Goal: Information Seeking & Learning: Learn about a topic

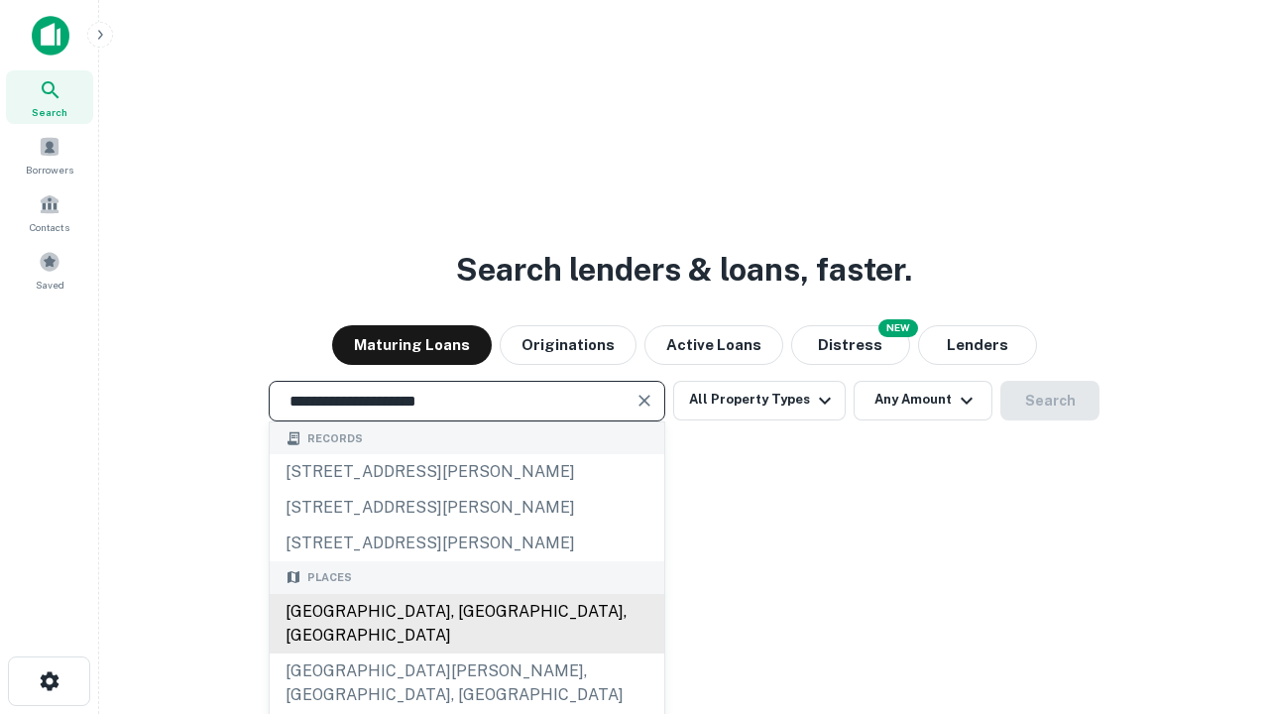
click at [466, 653] on div "[GEOGRAPHIC_DATA], [GEOGRAPHIC_DATA], [GEOGRAPHIC_DATA]" at bounding box center [467, 623] width 395 height 59
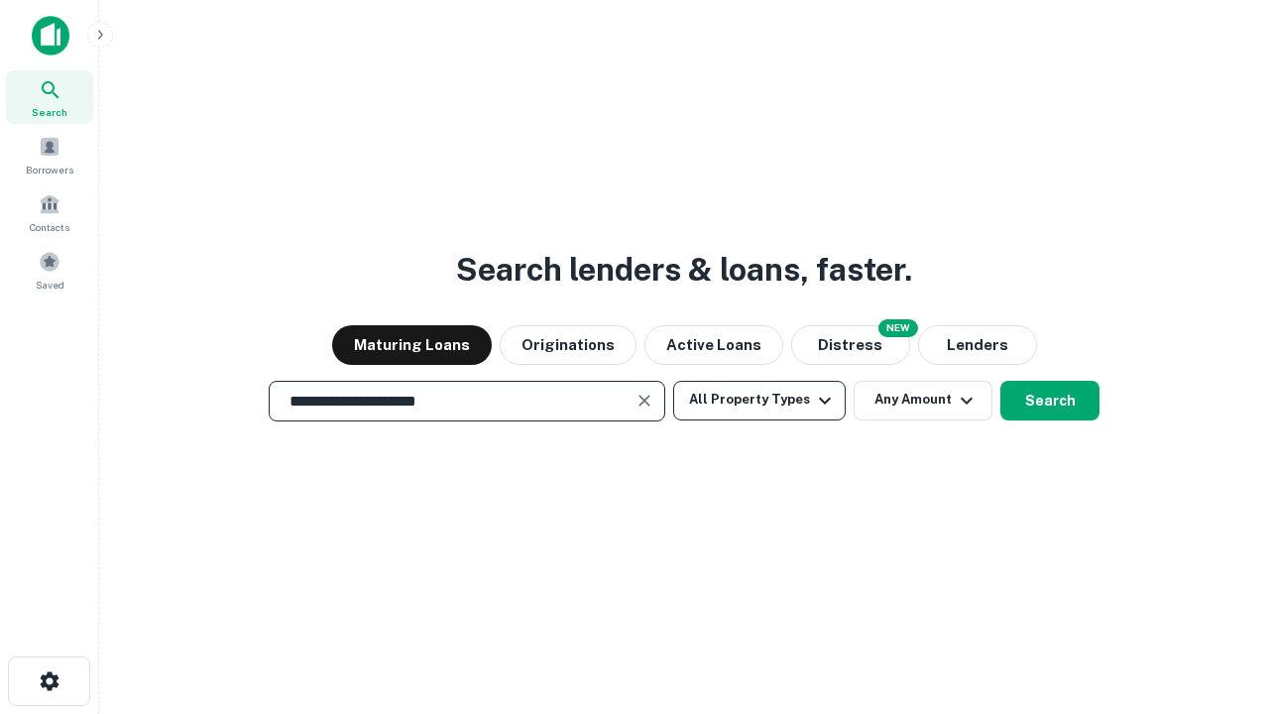
type input "**********"
click at [760, 400] on button "All Property Types" at bounding box center [759, 401] width 173 height 40
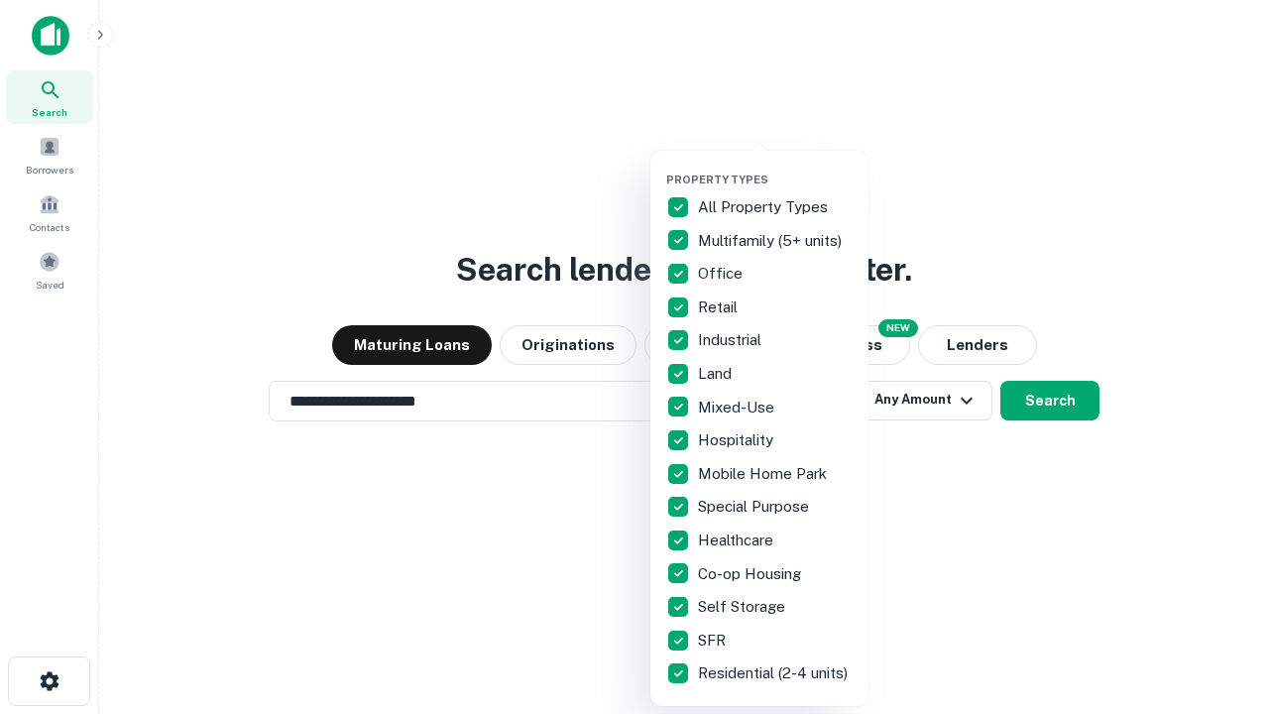
click at [775, 167] on button "button" at bounding box center [775, 167] width 218 height 1
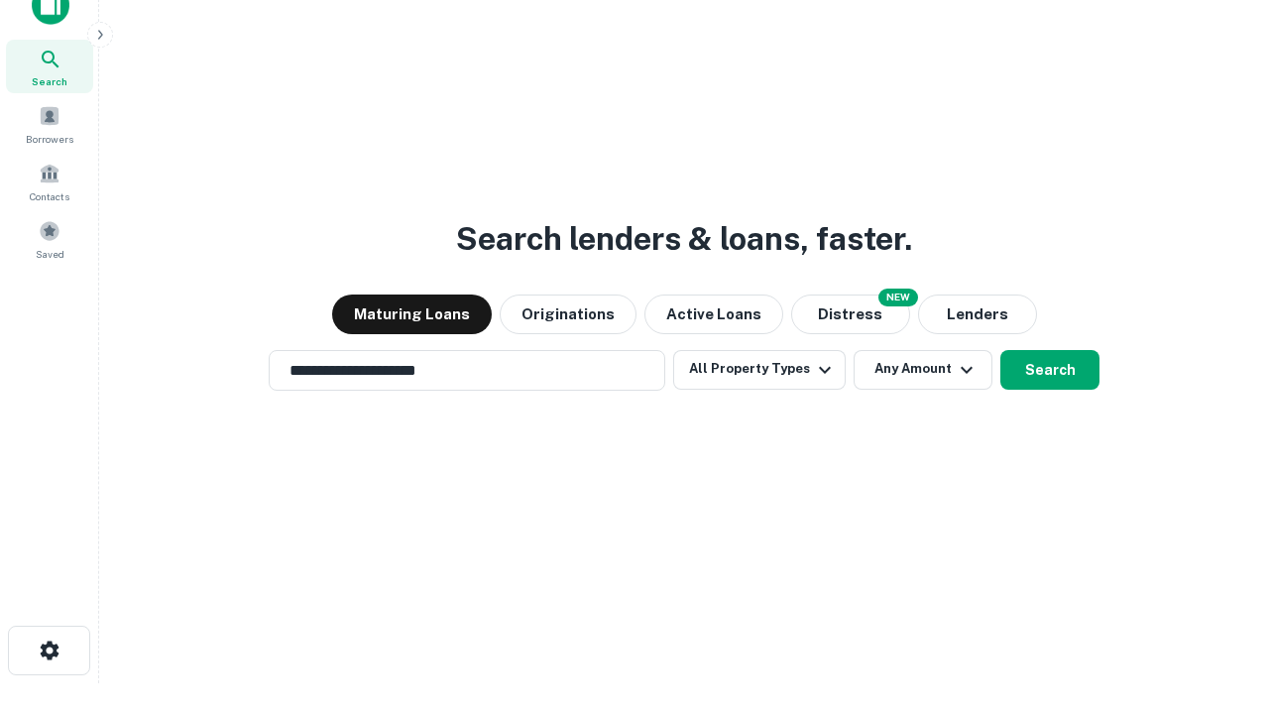
scroll to position [12, 239]
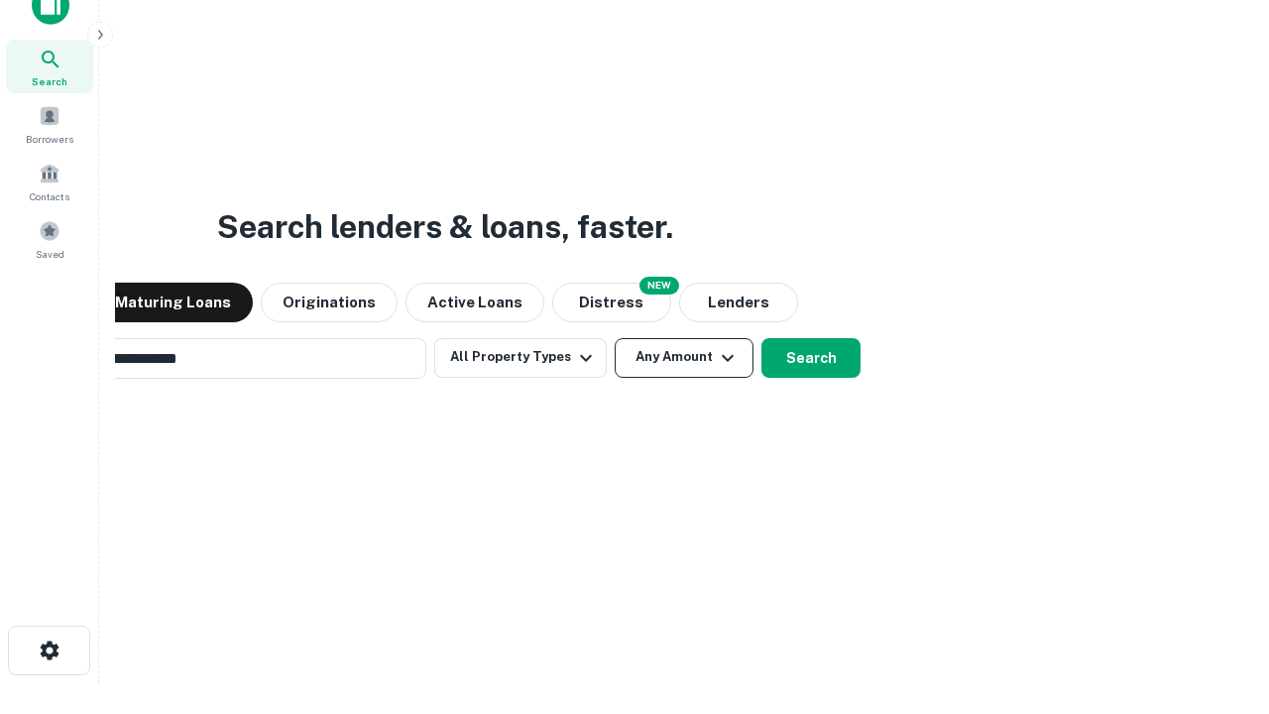
click at [615, 338] on button "Any Amount" at bounding box center [684, 358] width 139 height 40
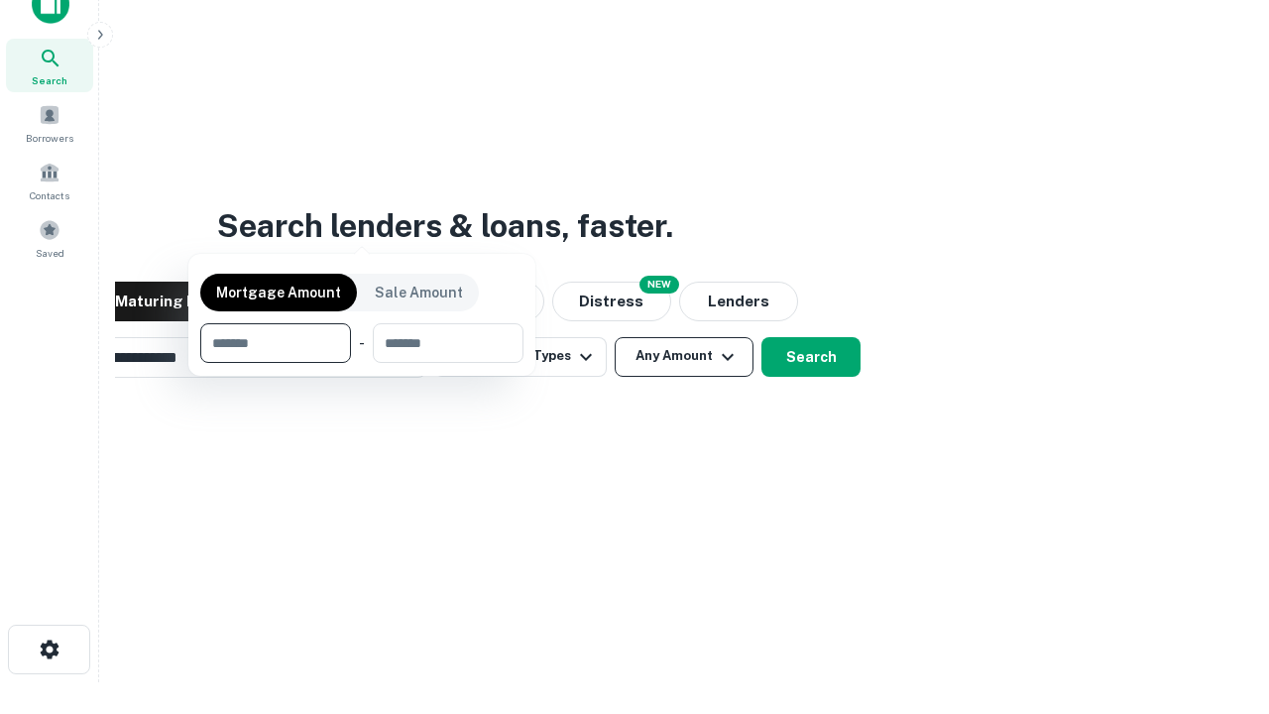
scroll to position [143, 561]
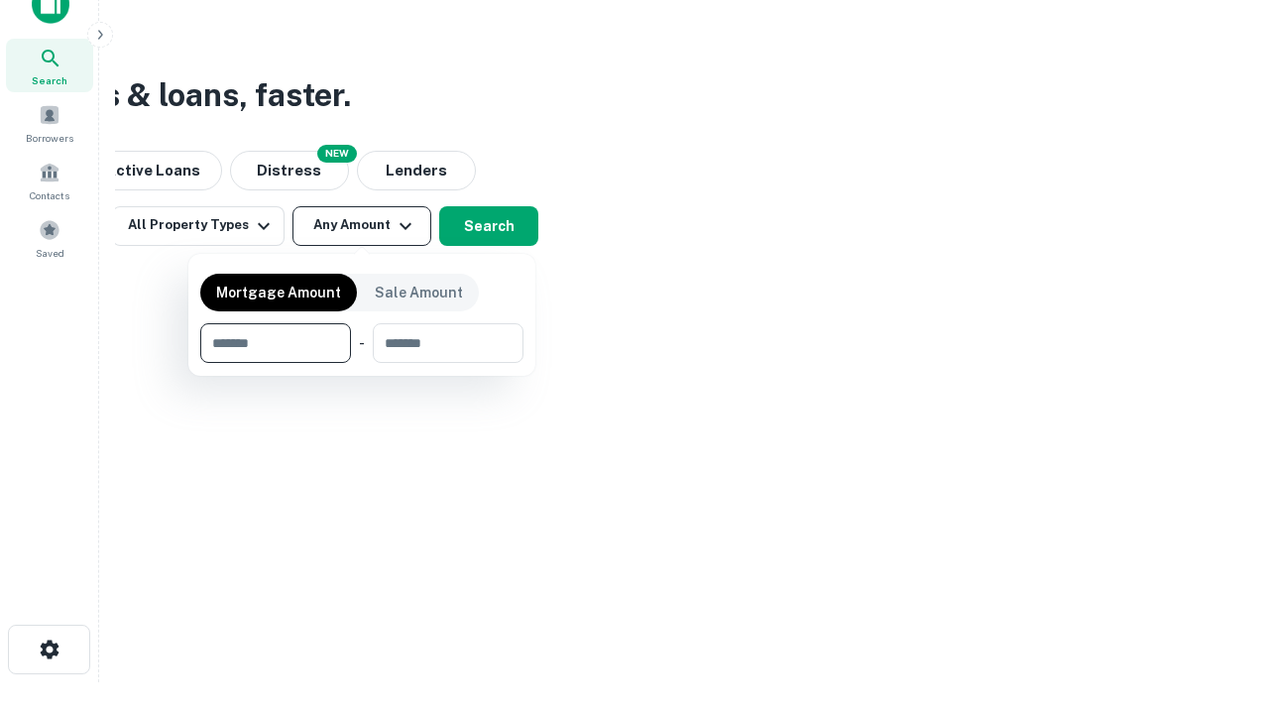
type input "*******"
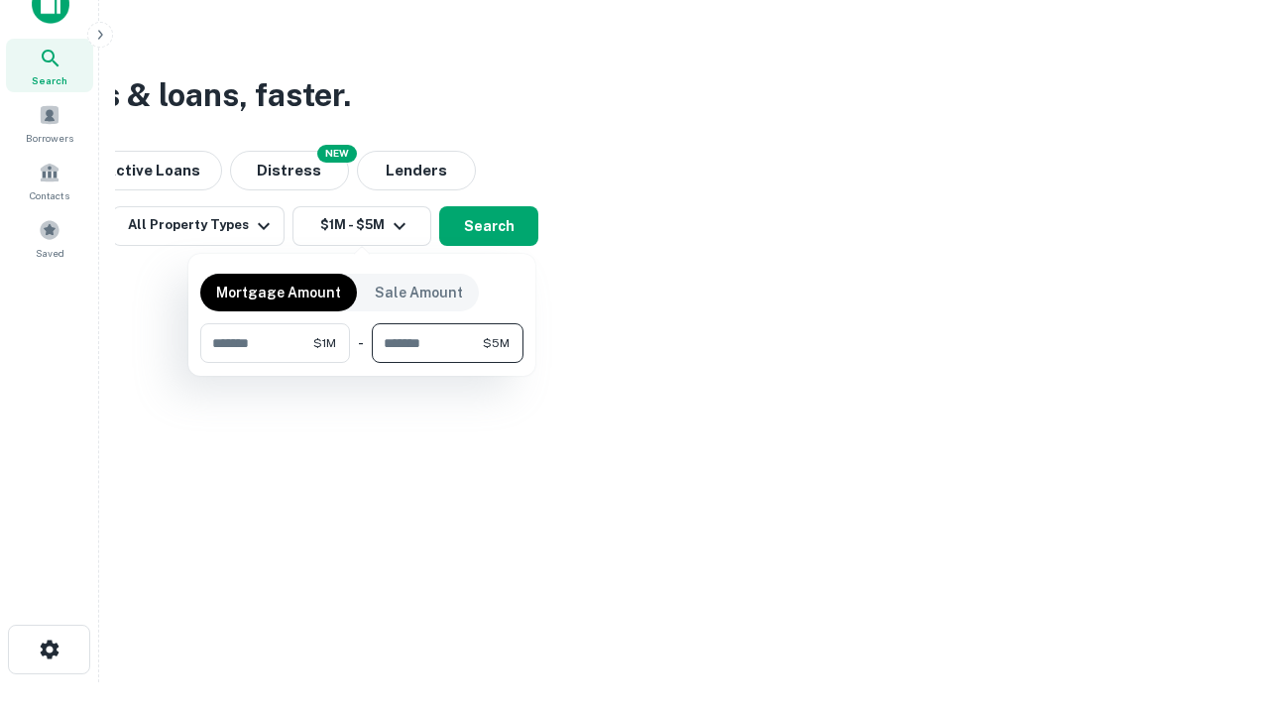
type input "*******"
click at [362, 363] on button "button" at bounding box center [361, 363] width 323 height 1
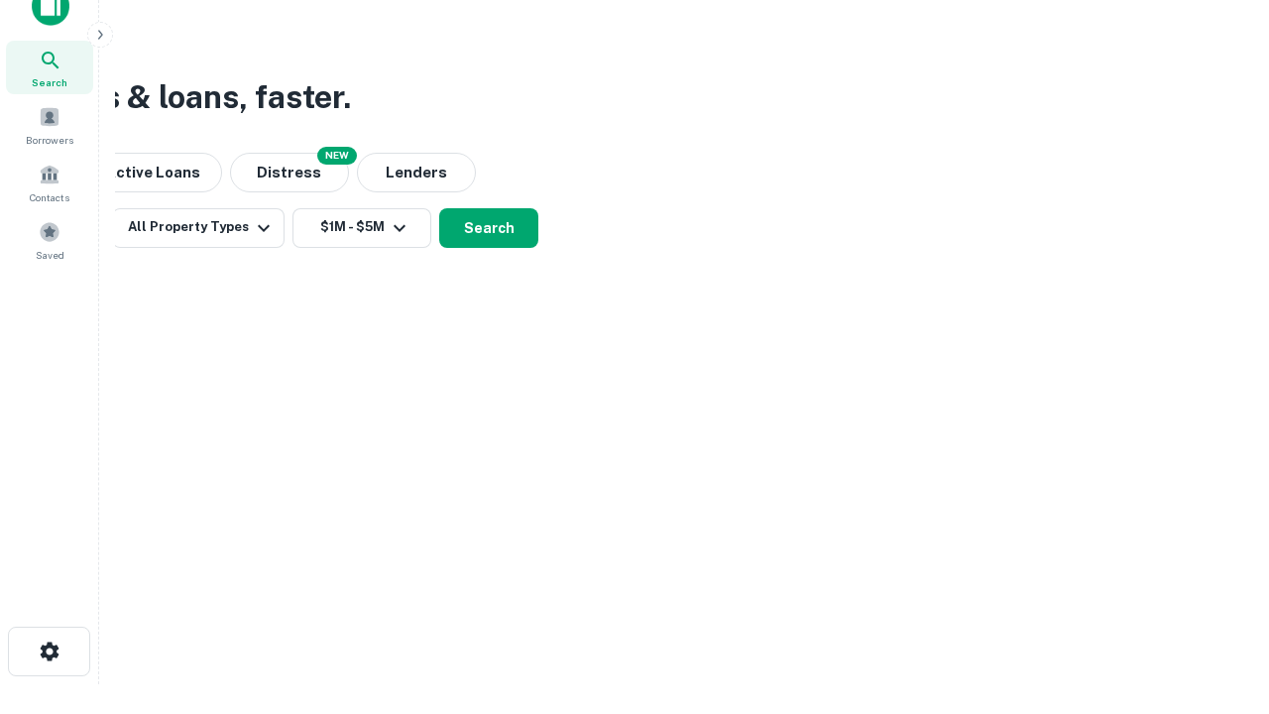
scroll to position [12, 366]
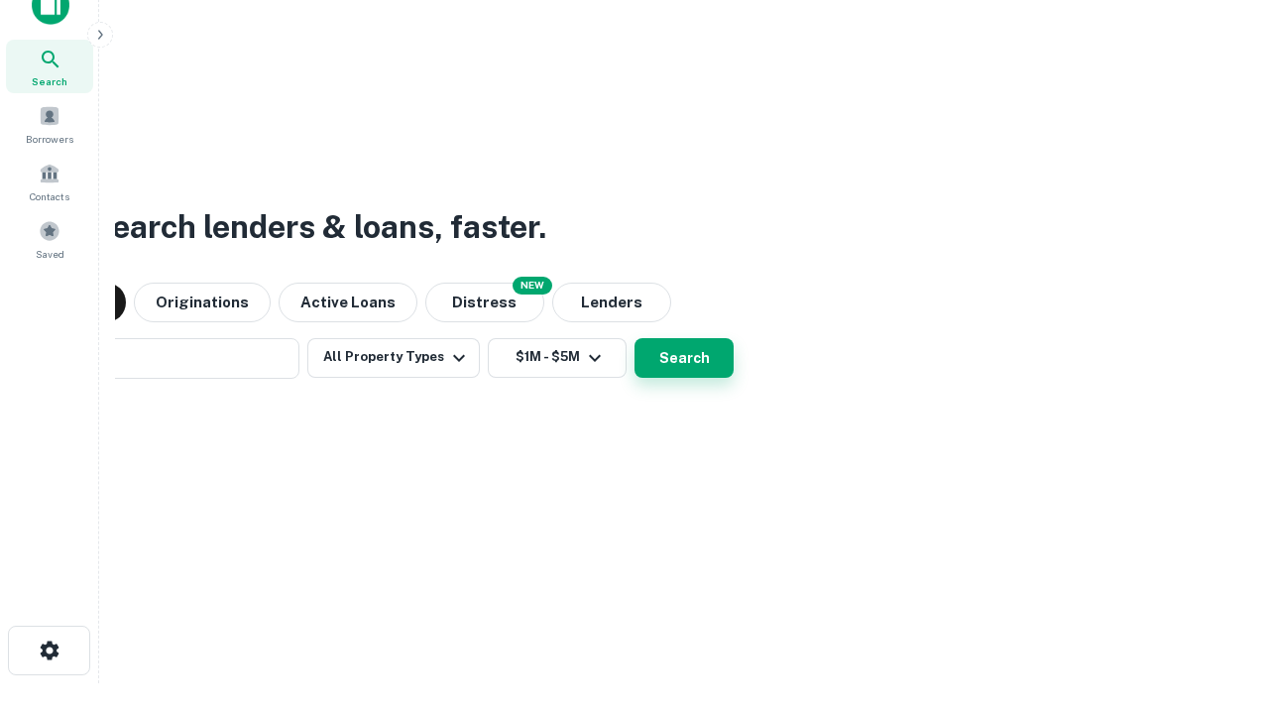
click at [635, 338] on button "Search" at bounding box center [684, 358] width 99 height 40
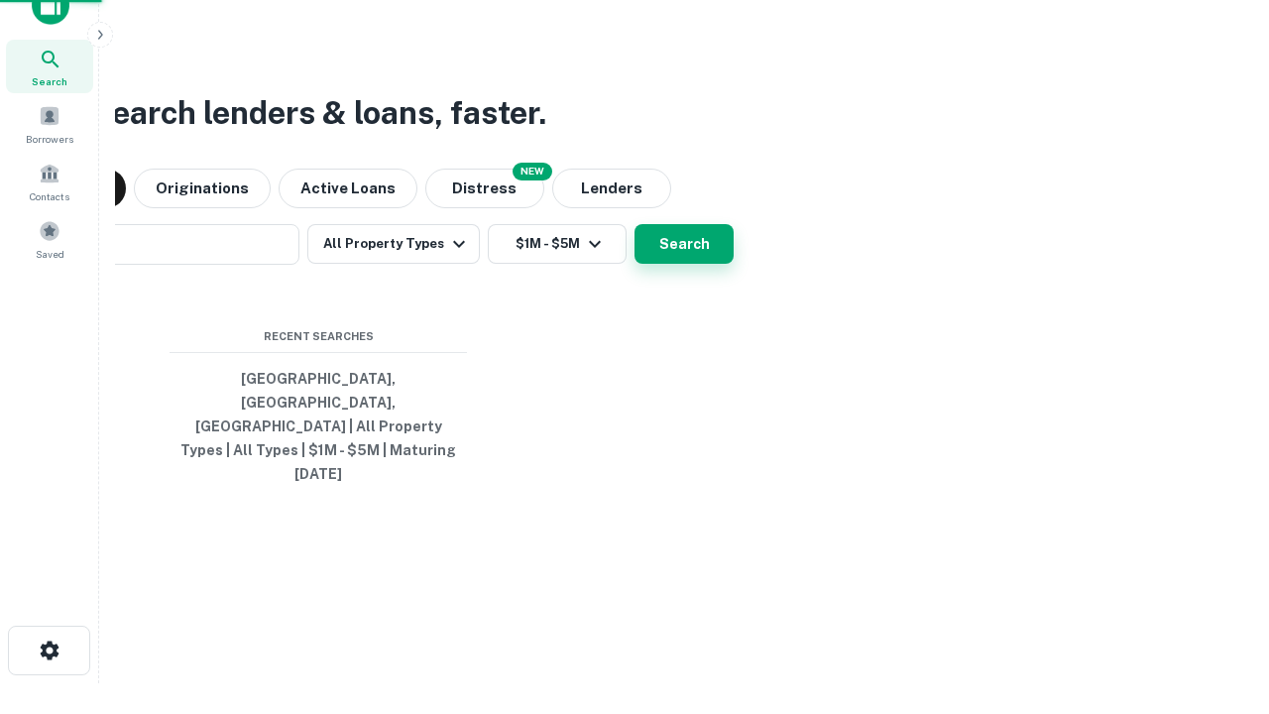
scroll to position [53, 561]
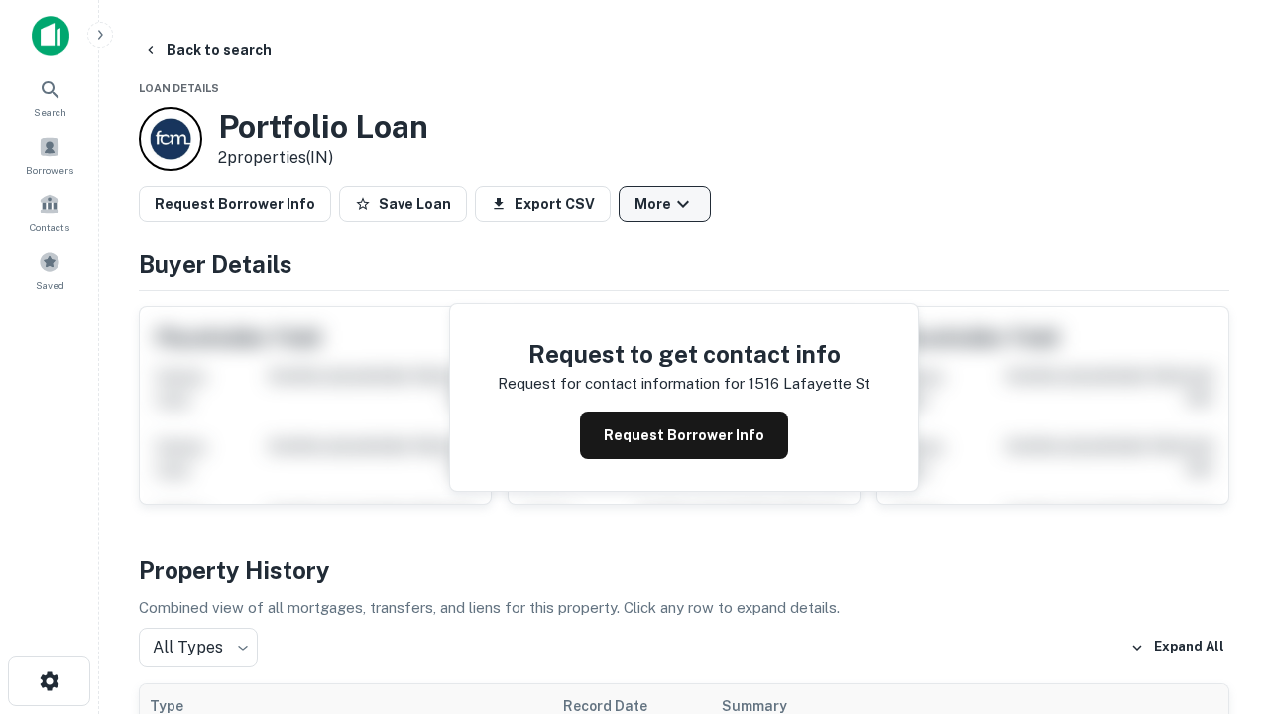
click at [664, 204] on button "More" at bounding box center [665, 204] width 92 height 36
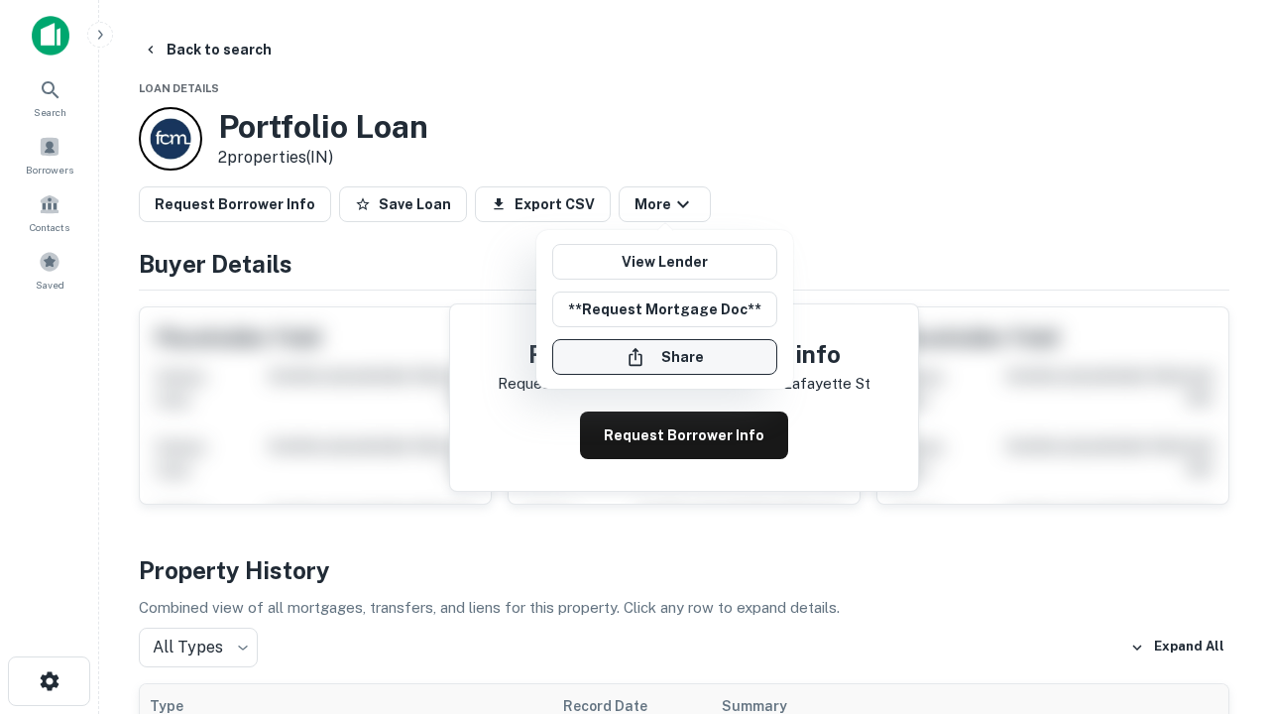
click at [664, 357] on button "Share" at bounding box center [664, 357] width 225 height 36
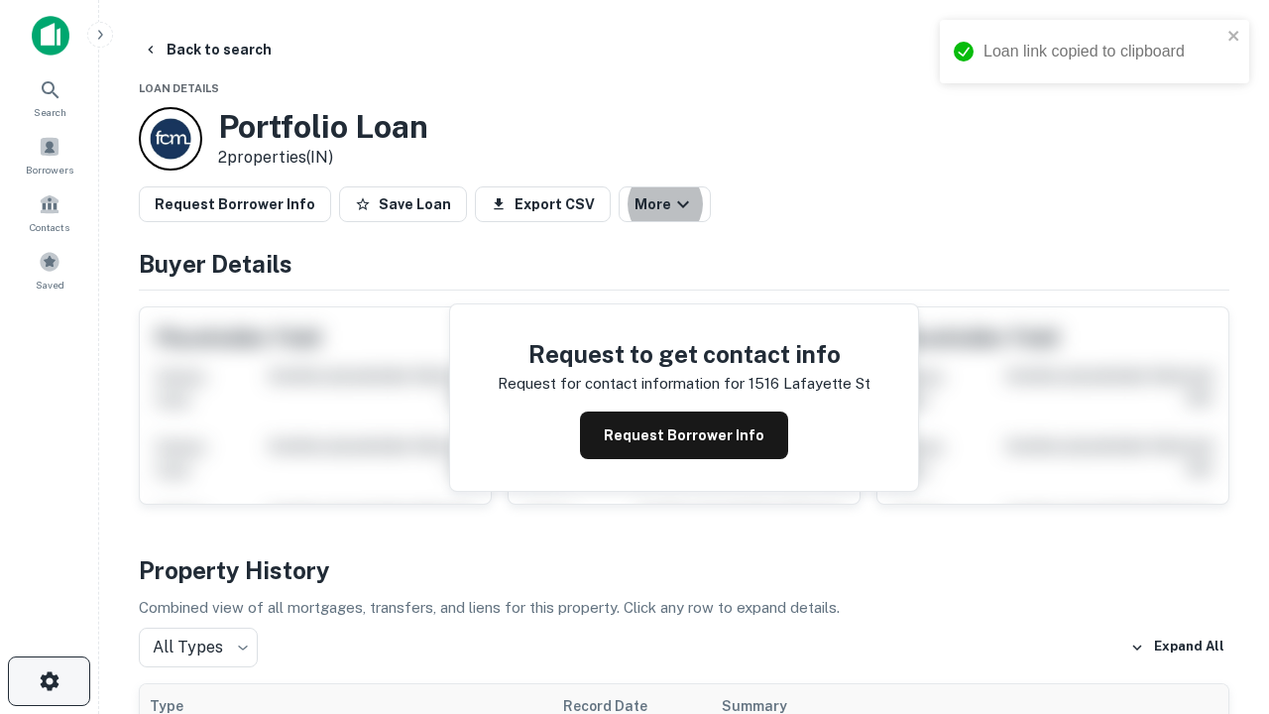
click at [49, 681] on icon "button" at bounding box center [50, 681] width 24 height 24
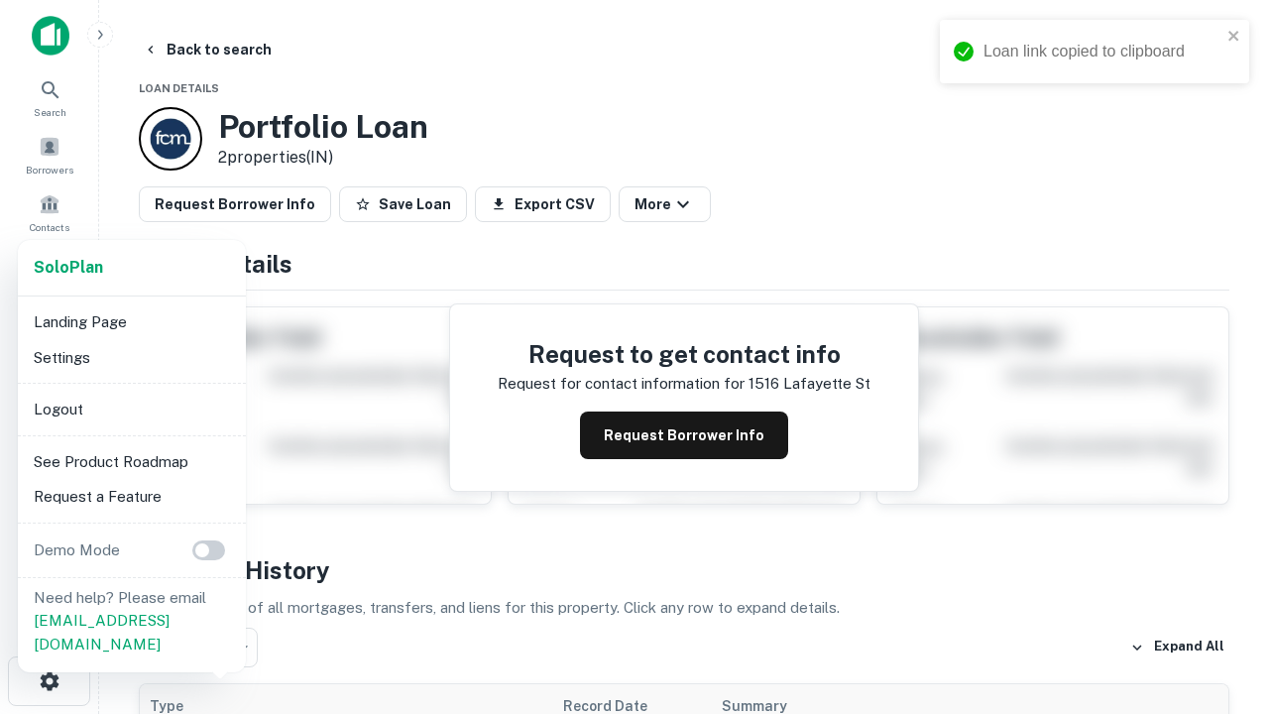
click at [131, 409] on li "Logout" at bounding box center [132, 410] width 212 height 36
